Goal: Check status: Check status

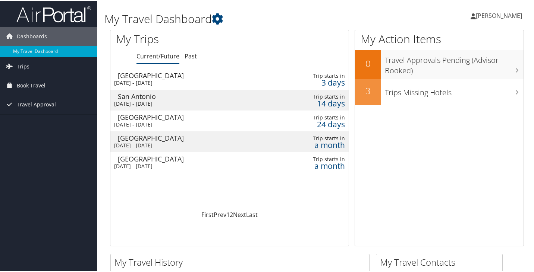
drag, startPoint x: 275, startPoint y: 101, endPoint x: 19, endPoint y: 180, distance: 268.3
click at [140, 96] on div "San Antonio" at bounding box center [195, 95] width 154 height 7
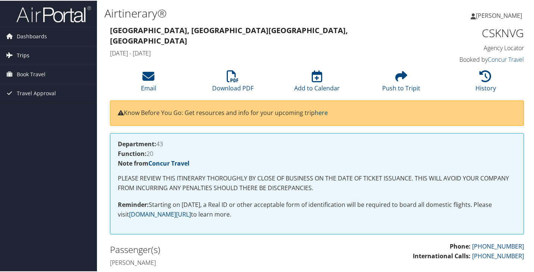
click at [27, 50] on span "Trips" at bounding box center [23, 54] width 13 height 19
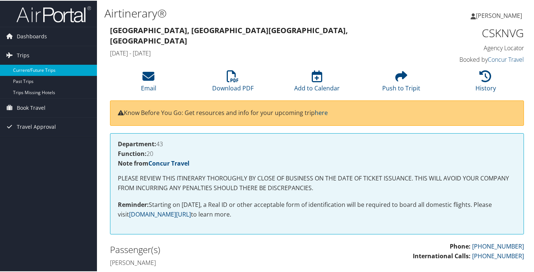
click at [22, 68] on link "Current/Future Trips" at bounding box center [48, 69] width 97 height 11
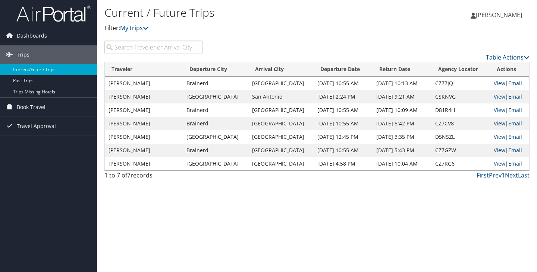
click at [497, 122] on link "View" at bounding box center [499, 123] width 12 height 7
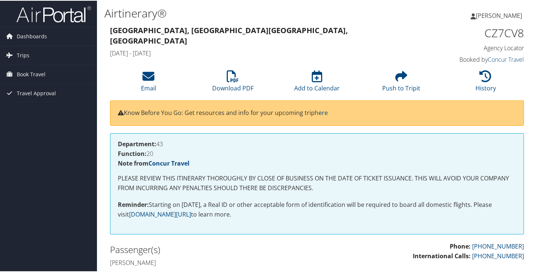
click at [473, 31] on h1 "CZ7CV8" at bounding box center [476, 33] width 95 height 16
click at [290, 30] on h3 "Brainerd, MN Houston, TX" at bounding box center [263, 35] width 307 height 21
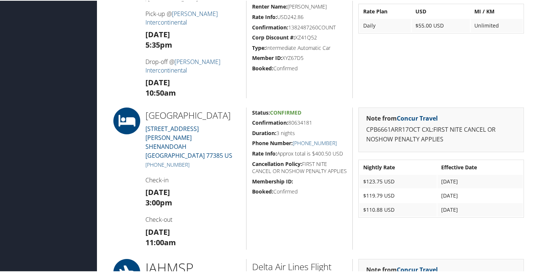
scroll to position [484, 0]
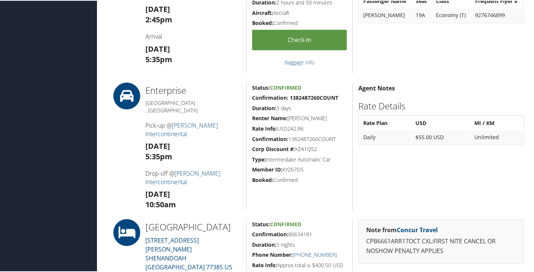
click at [124, 157] on div at bounding box center [121, 145] width 35 height 127
click at [113, 158] on div at bounding box center [121, 145] width 35 height 127
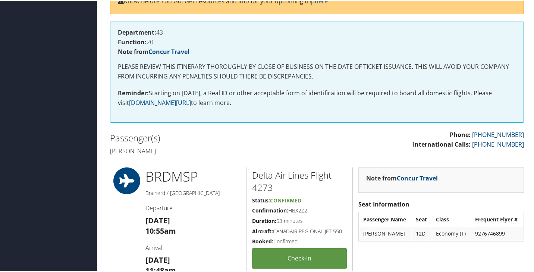
scroll to position [0, 0]
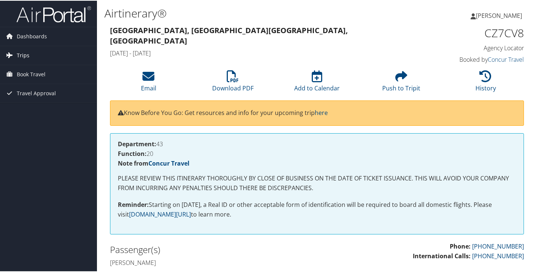
click at [28, 49] on span "Trips" at bounding box center [23, 54] width 13 height 19
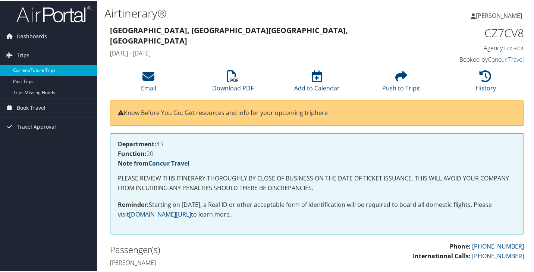
click at [44, 70] on link "Current/Future Trips" at bounding box center [48, 69] width 97 height 11
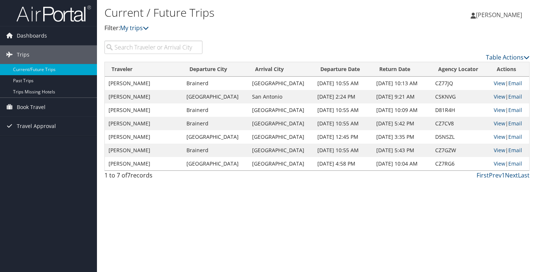
click at [503, 15] on span "[PERSON_NAME]" at bounding box center [499, 15] width 46 height 8
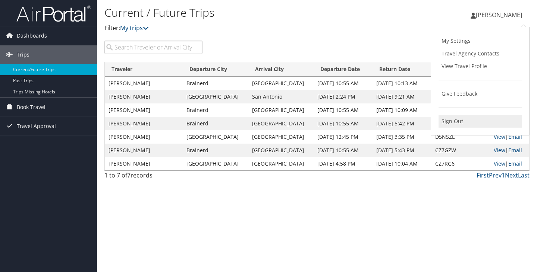
click at [452, 122] on link "Sign Out" at bounding box center [479, 121] width 83 height 13
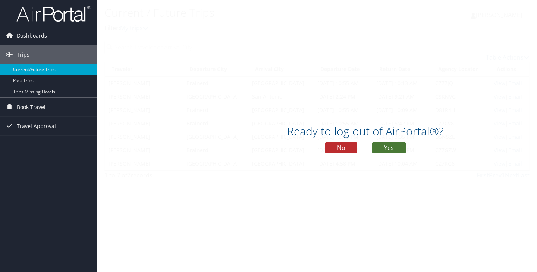
click at [395, 145] on button "Yes" at bounding box center [389, 147] width 34 height 11
